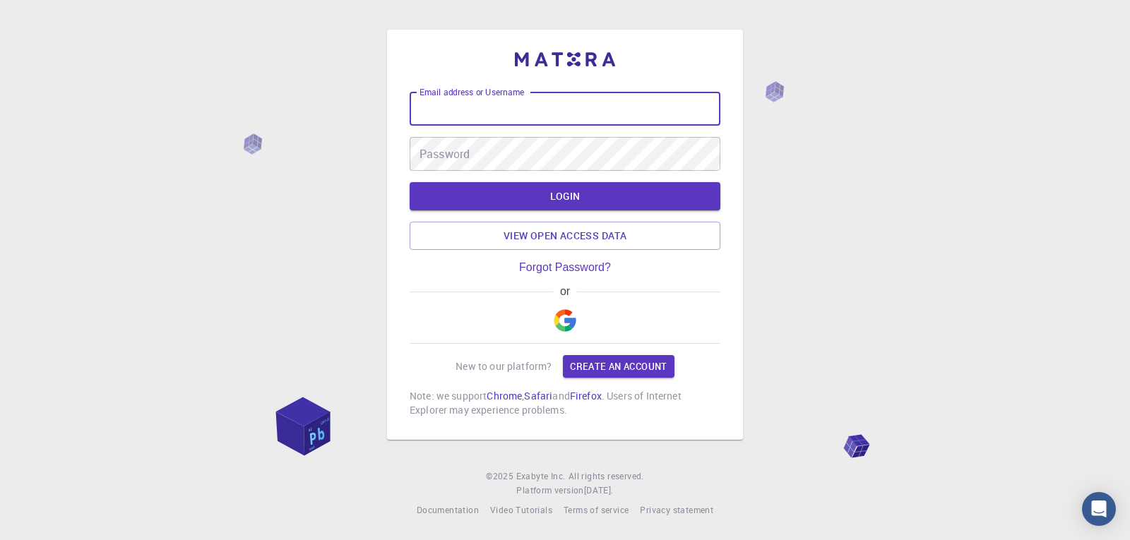
click at [579, 107] on input "Email address or Username" at bounding box center [565, 109] width 311 height 34
click at [561, 305] on button "button" at bounding box center [565, 320] width 34 height 45
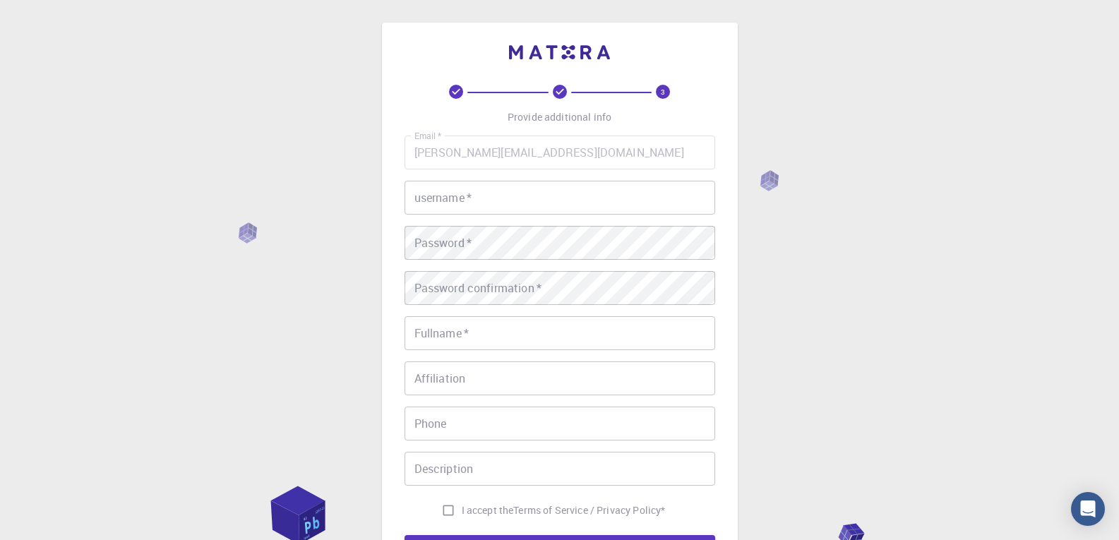
click at [525, 208] on input "username   *" at bounding box center [560, 198] width 311 height 34
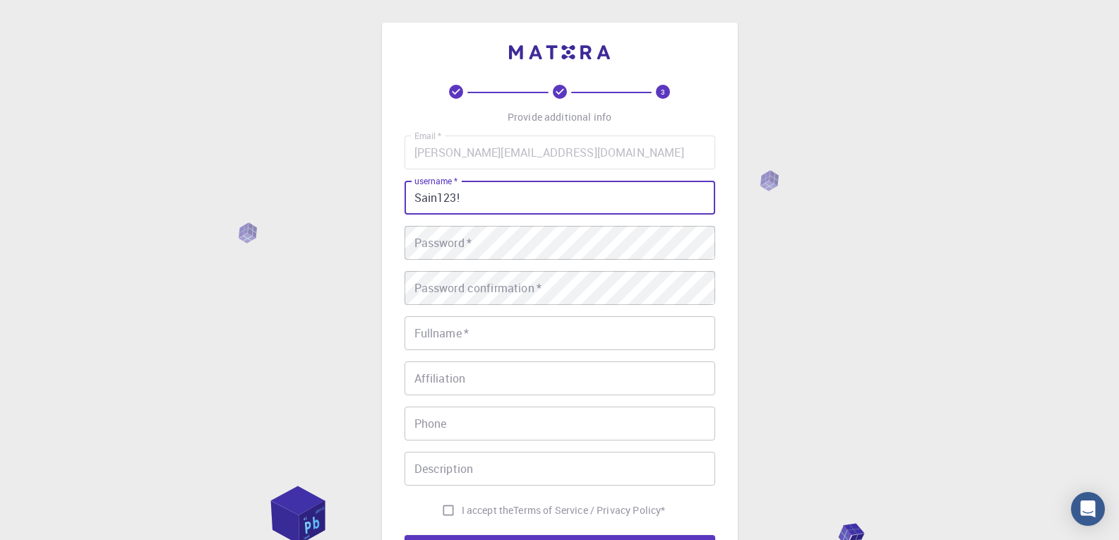
type input "Sain123!"
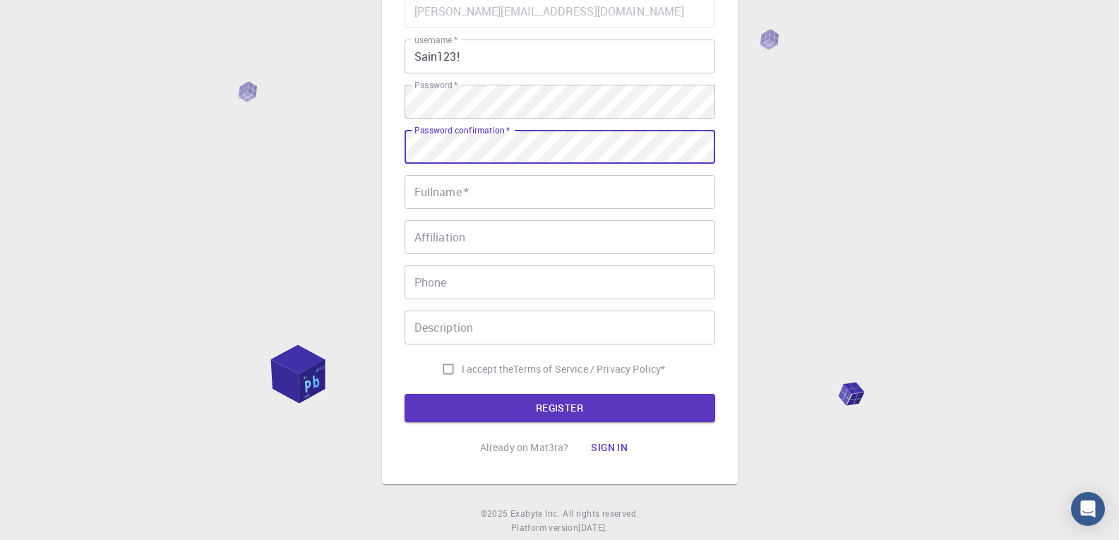
scroll to position [143, 0]
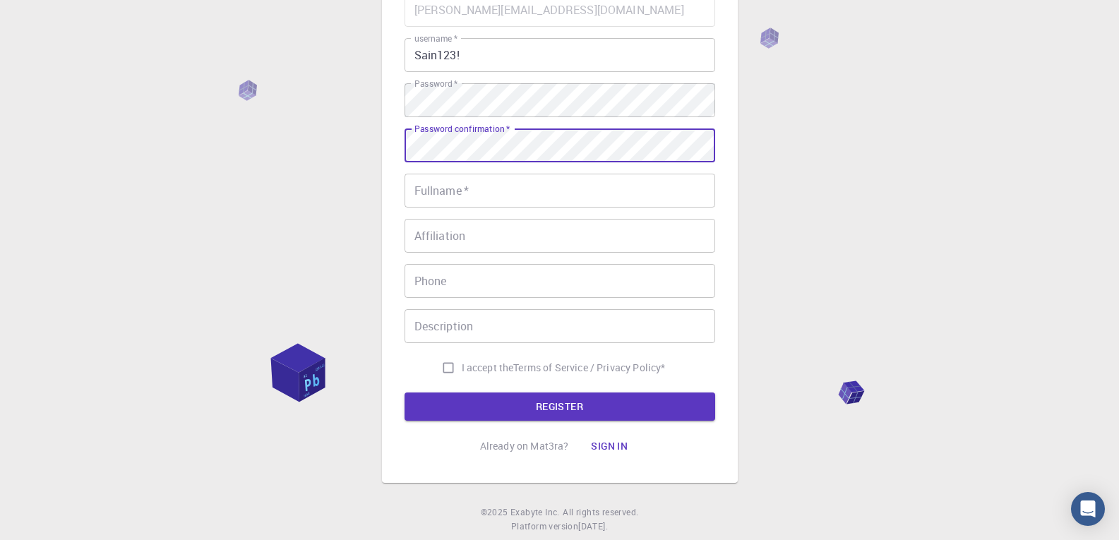
click at [458, 201] on input "Fullname   *" at bounding box center [560, 191] width 311 height 34
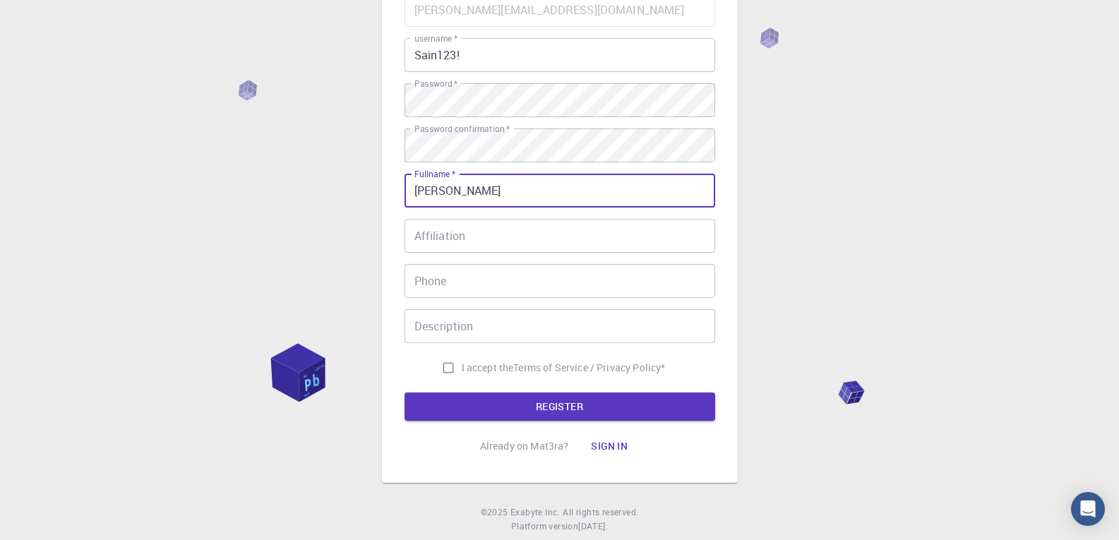
type input "[PERSON_NAME]"
click at [436, 276] on div "Phone Phone" at bounding box center [560, 281] width 311 height 34
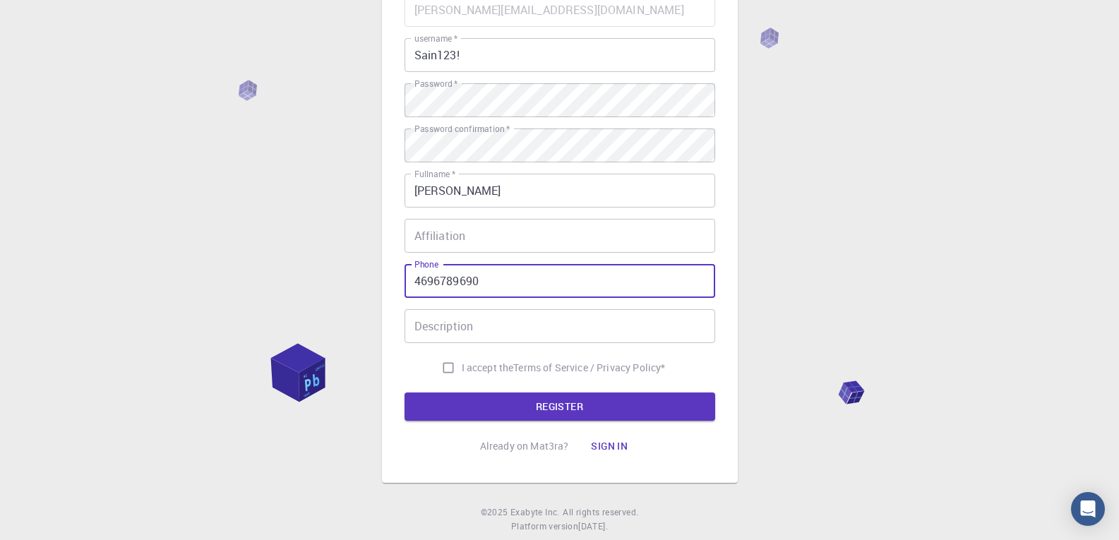
type input "4696789690"
click at [441, 371] on input "I accept the Terms of Service / Privacy Policy *" at bounding box center [448, 368] width 27 height 27
checkbox input "true"
click at [448, 400] on button "REGISTER" at bounding box center [560, 407] width 311 height 28
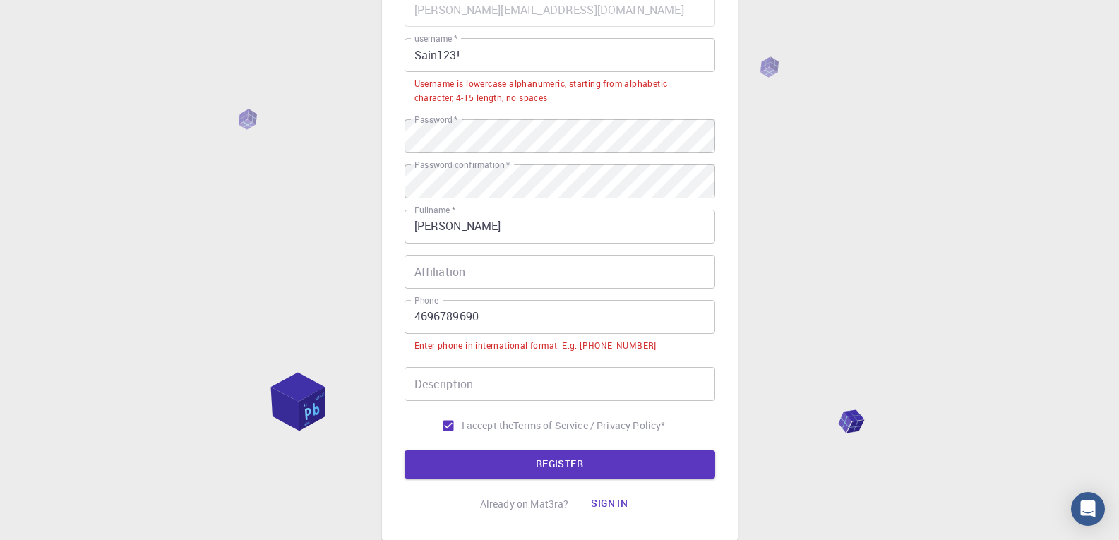
click at [413, 318] on input "4696789690" at bounding box center [560, 317] width 311 height 34
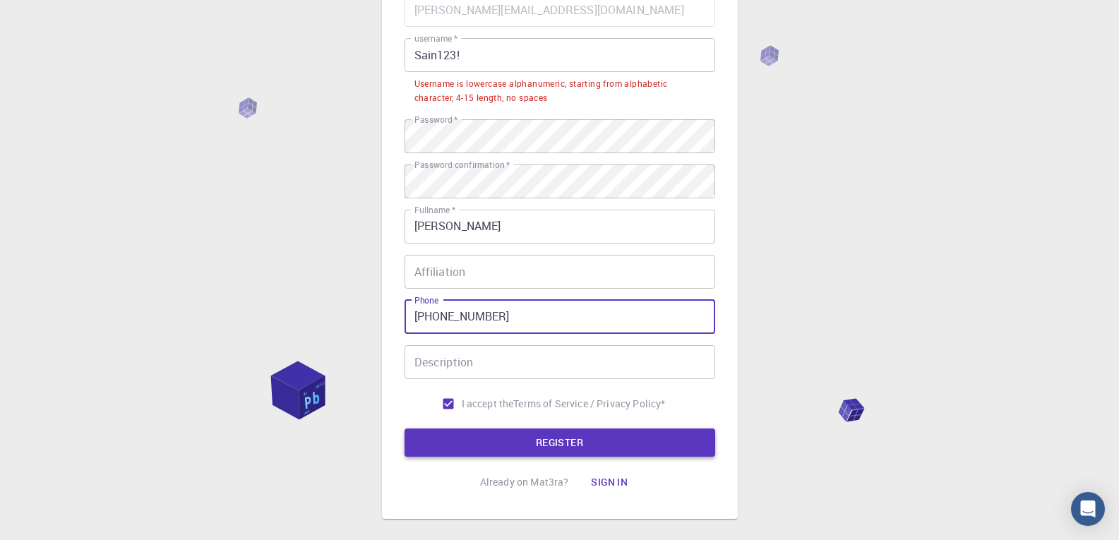
type input "[PHONE_NUMBER]"
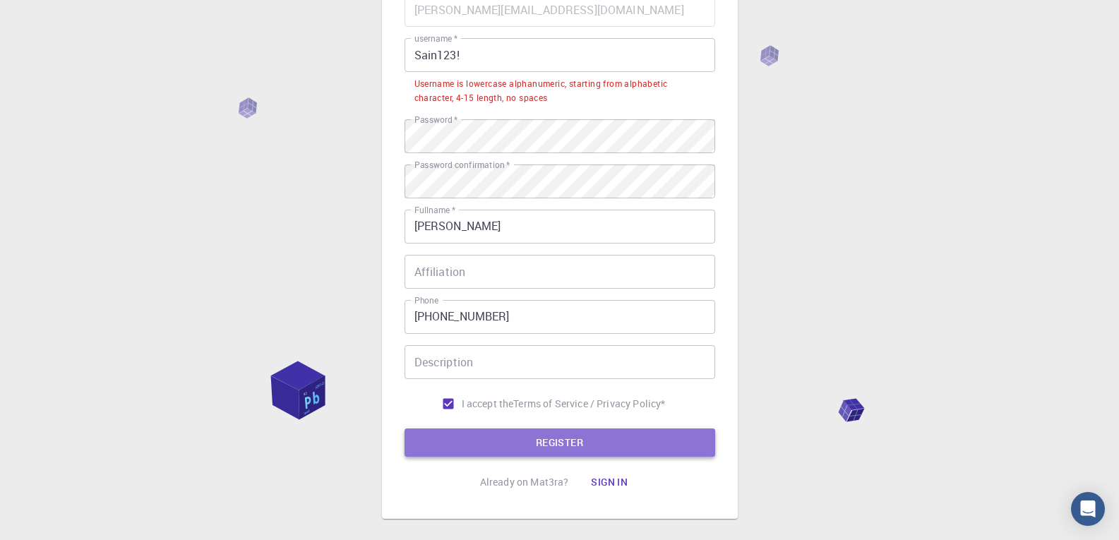
click at [477, 438] on button "REGISTER" at bounding box center [560, 443] width 311 height 28
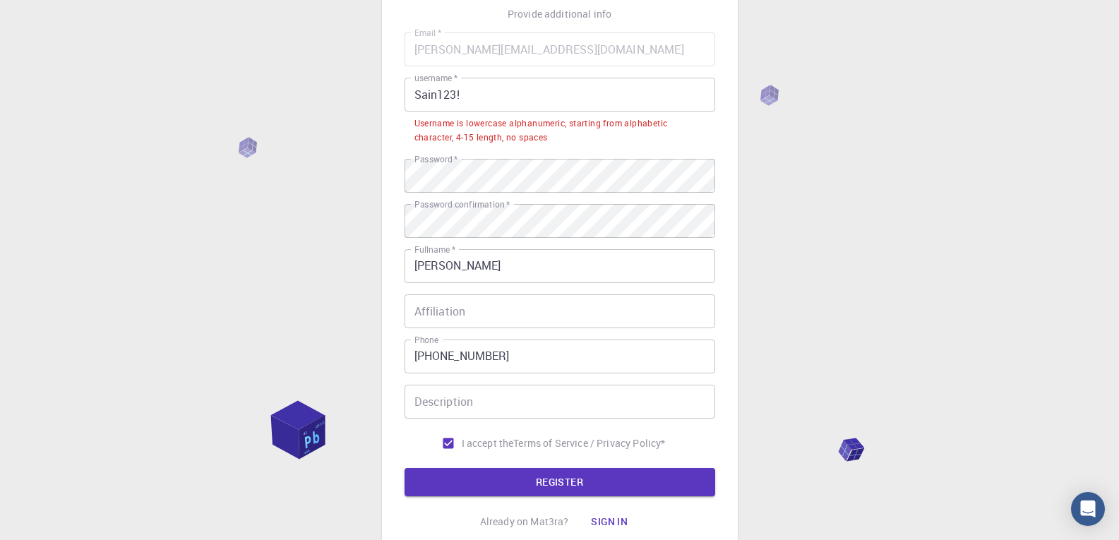
scroll to position [102, 0]
click at [532, 90] on input "Sain123!" at bounding box center [560, 95] width 311 height 34
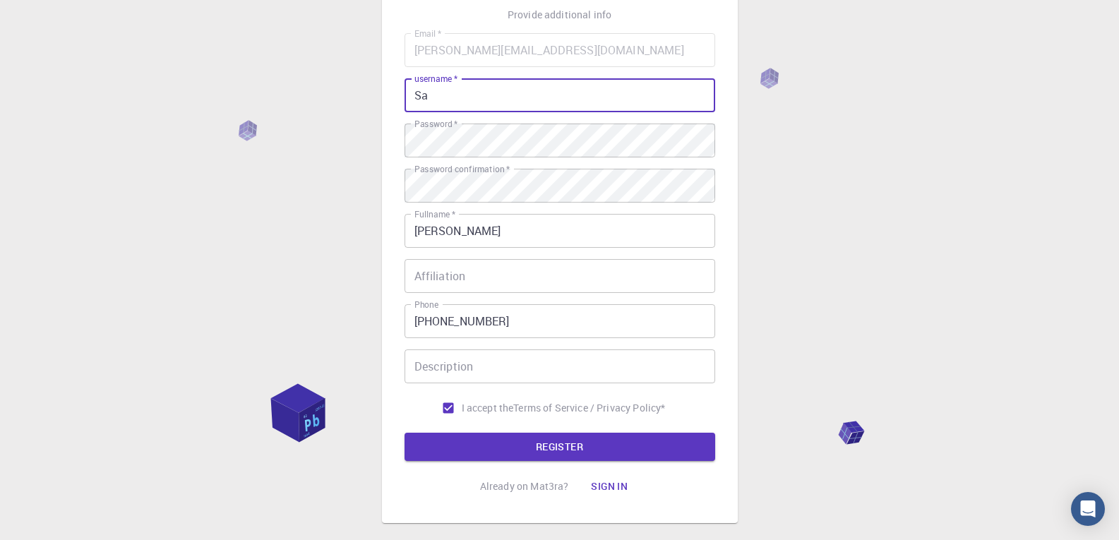
type input "S"
type input "saindhavi1"
click at [480, 443] on button "REGISTER" at bounding box center [560, 447] width 311 height 28
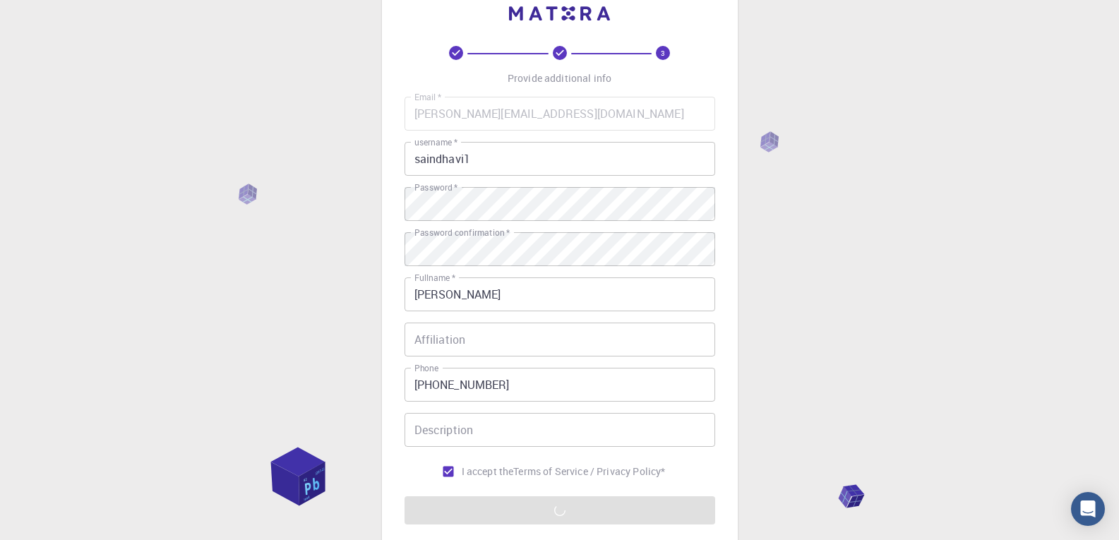
scroll to position [0, 0]
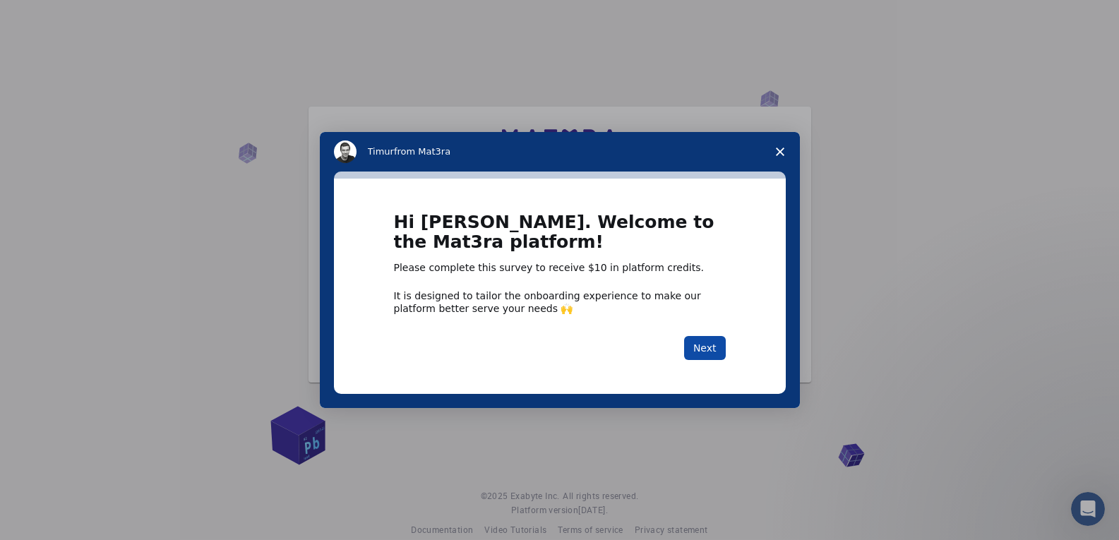
click at [705, 353] on button "Next" at bounding box center [705, 348] width 42 height 24
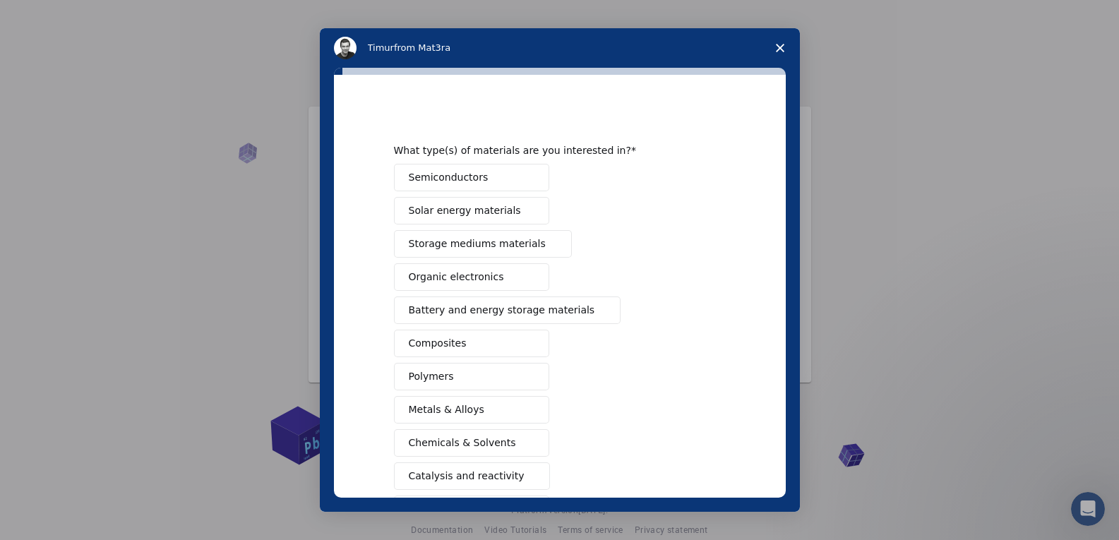
click at [777, 46] on icon "Close survey" at bounding box center [780, 48] width 8 height 8
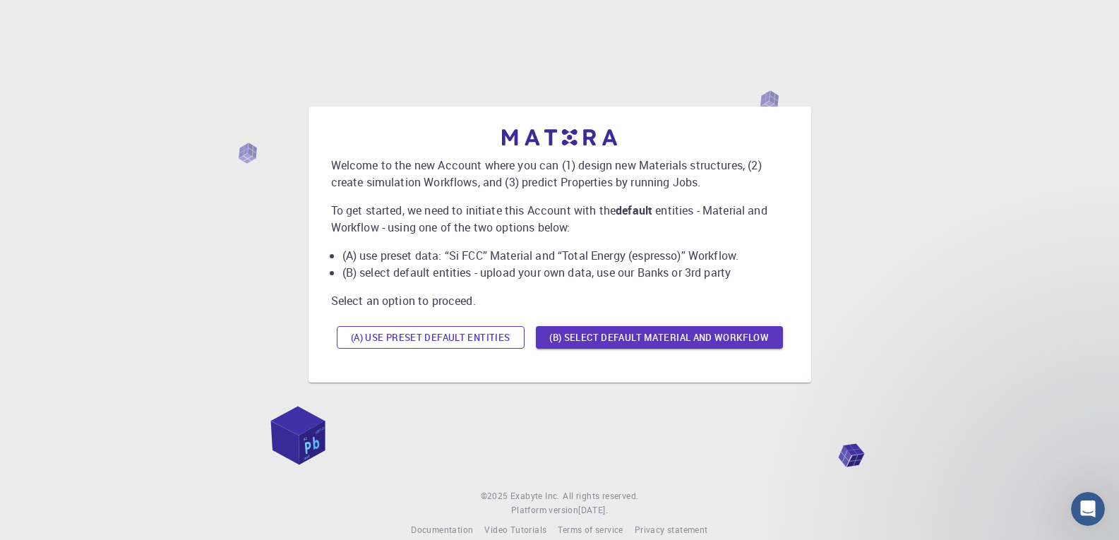
click at [503, 331] on button "(A) Use preset default entities" at bounding box center [431, 337] width 188 height 23
click at [641, 330] on button "(B) Select default material and workflow" at bounding box center [659, 337] width 247 height 23
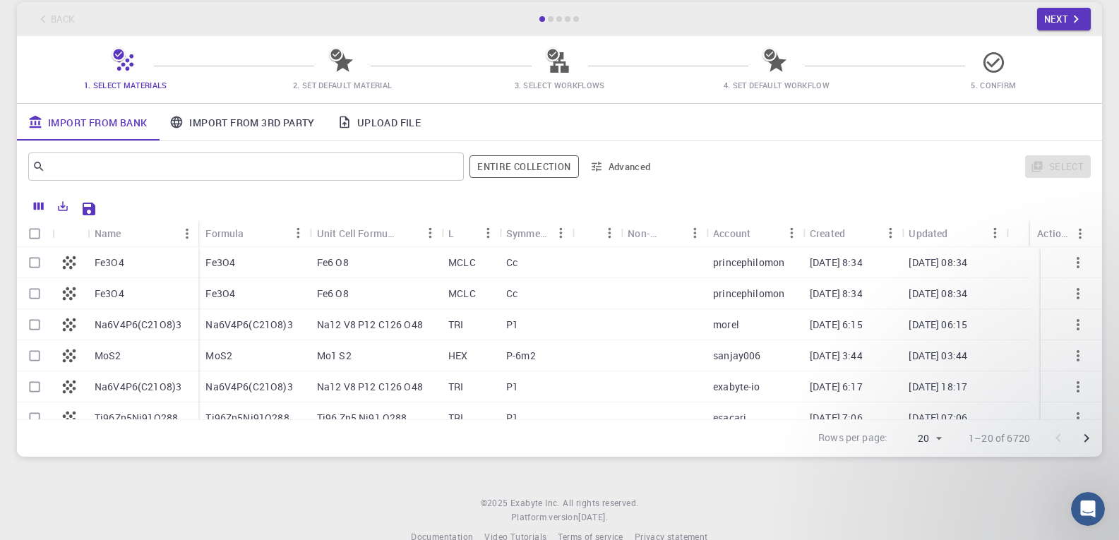
scroll to position [101, 0]
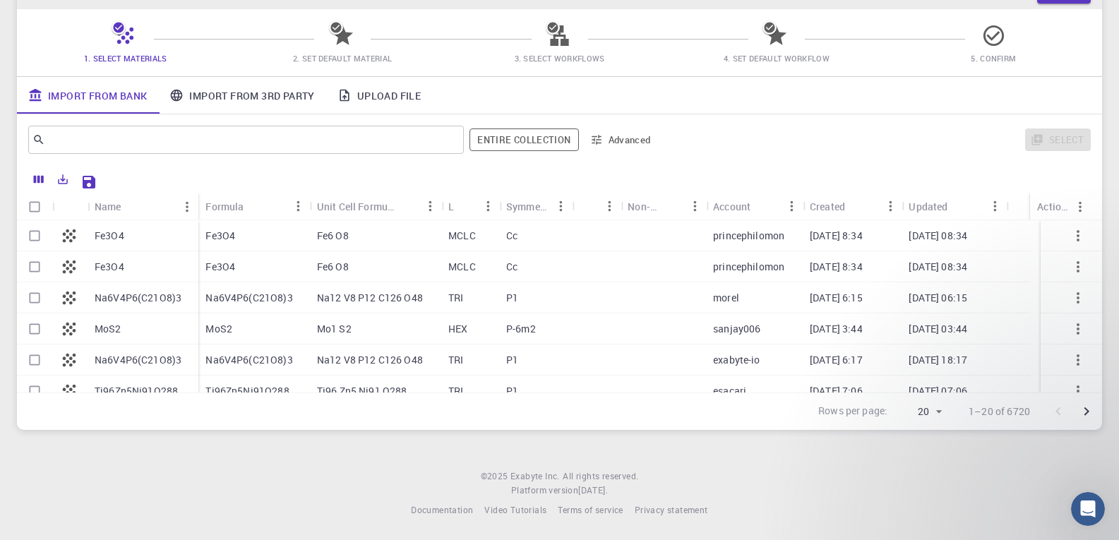
click at [136, 240] on div "Fe3O4" at bounding box center [143, 235] width 111 height 31
checkbox input "true"
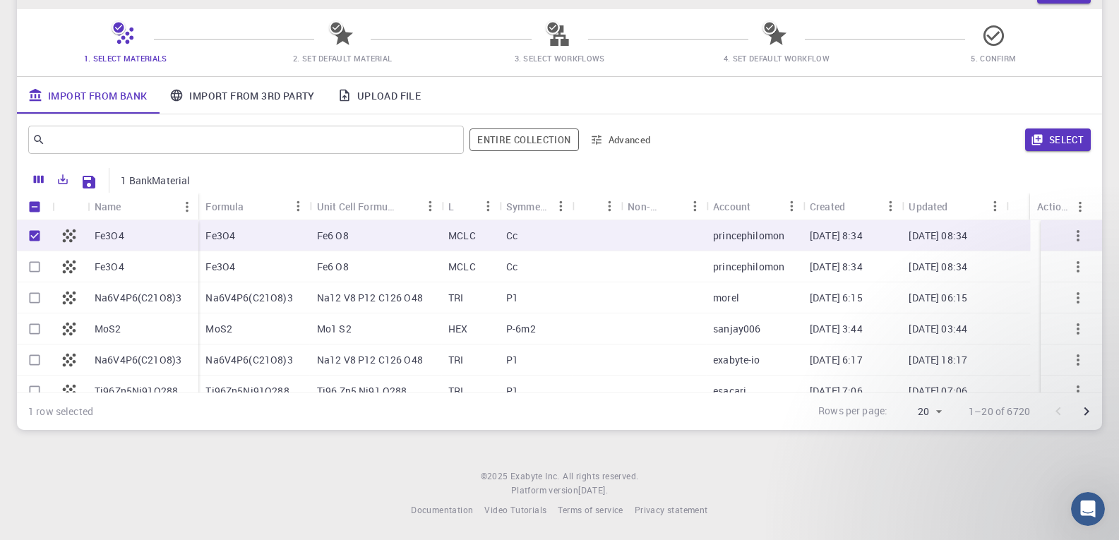
click at [136, 240] on div "Fe3O4" at bounding box center [143, 235] width 111 height 31
checkbox input "false"
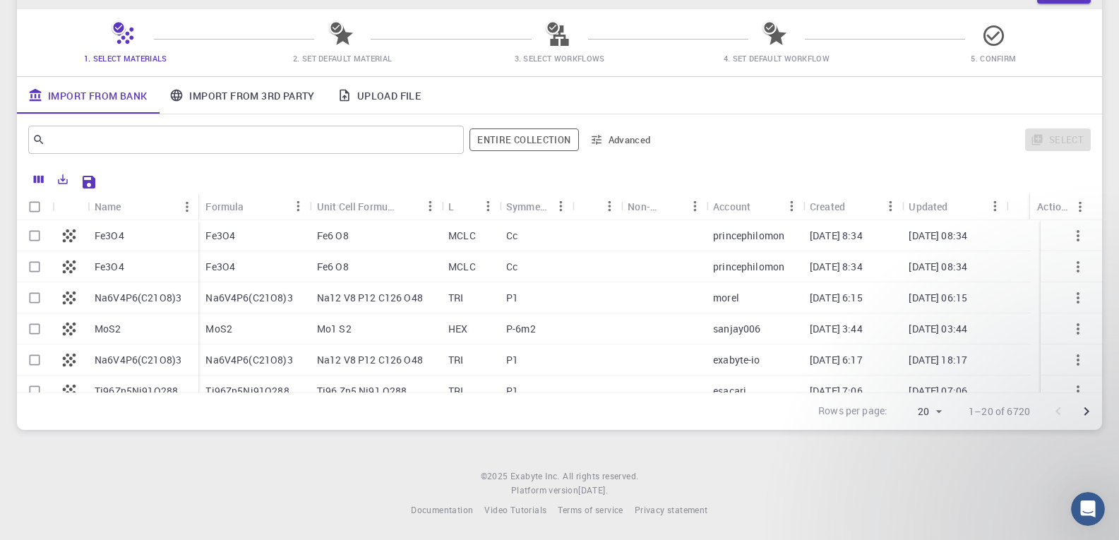
click at [136, 240] on div "Fe3O4" at bounding box center [143, 235] width 111 height 31
checkbox input "true"
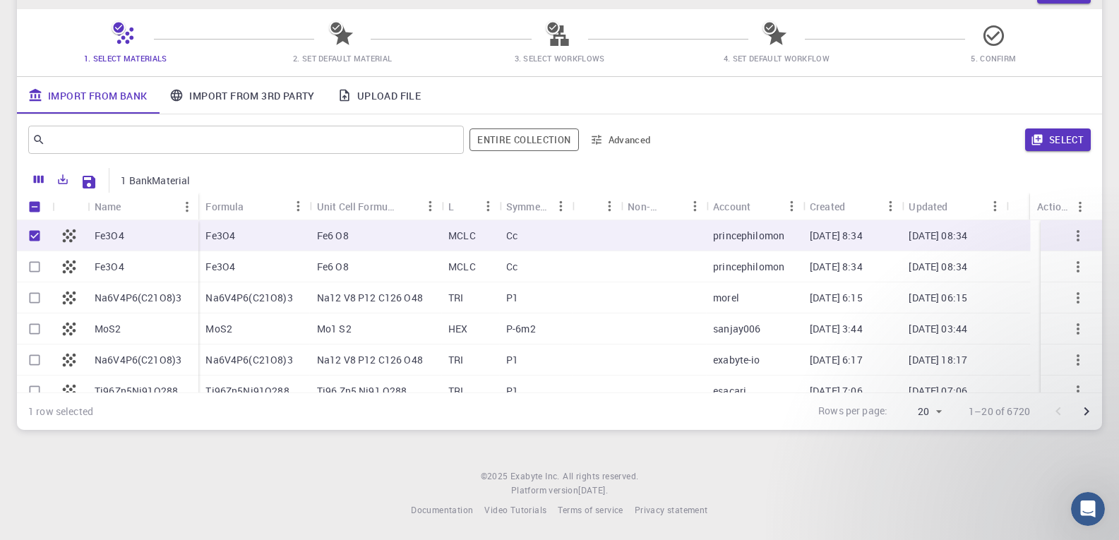
click at [136, 240] on div "Fe3O4" at bounding box center [143, 235] width 111 height 31
checkbox input "false"
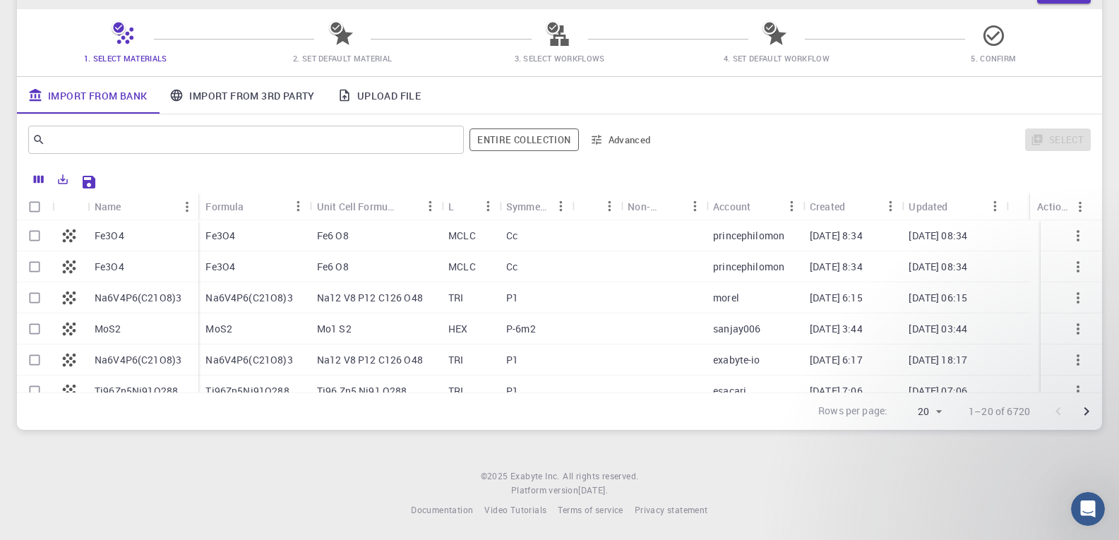
click at [136, 240] on div "Fe3O4" at bounding box center [143, 235] width 111 height 31
checkbox input "true"
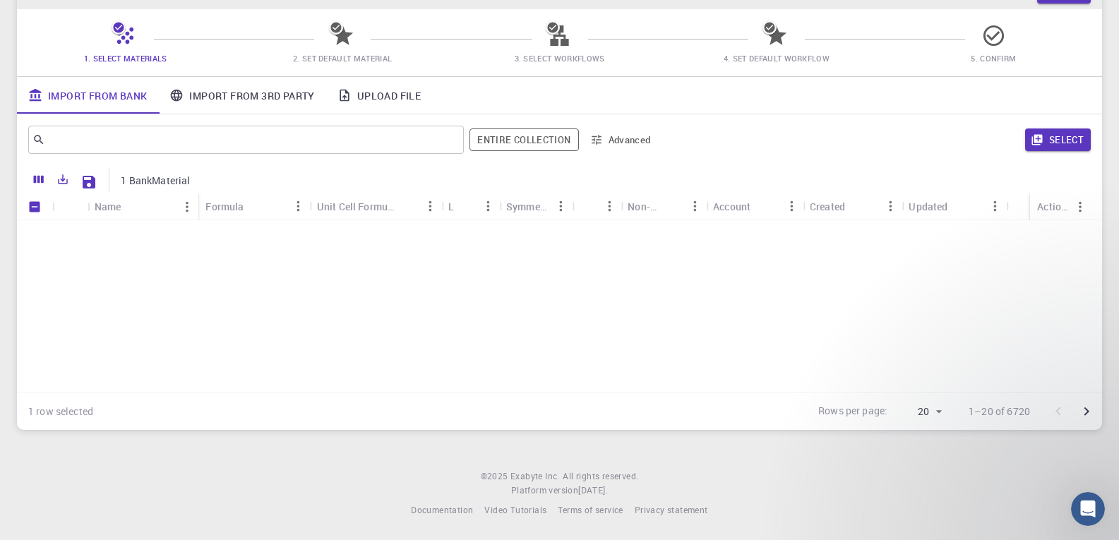
scroll to position [0, 0]
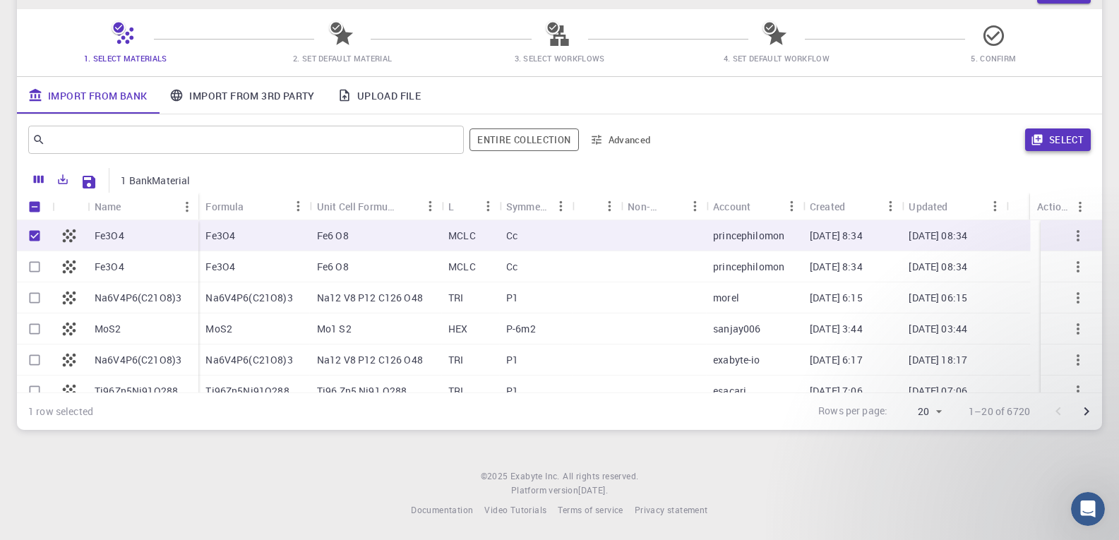
click at [1064, 135] on button "Select" at bounding box center [1058, 140] width 66 height 23
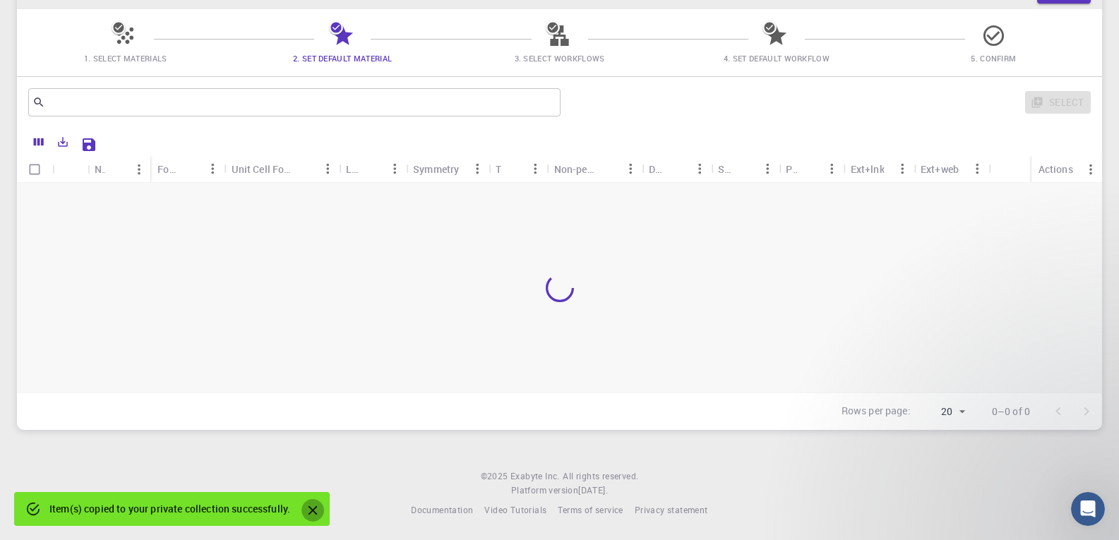
click at [313, 509] on icon "Close" at bounding box center [313, 510] width 9 height 9
